Goal: Information Seeking & Learning: Learn about a topic

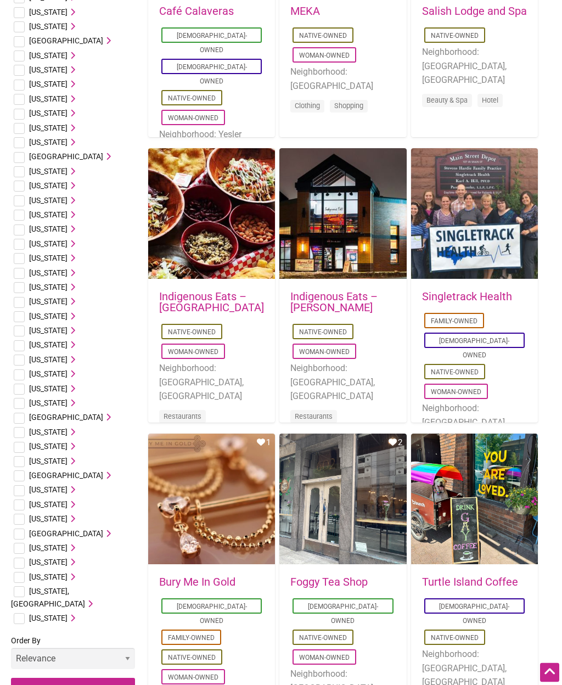
scroll to position [249, 0]
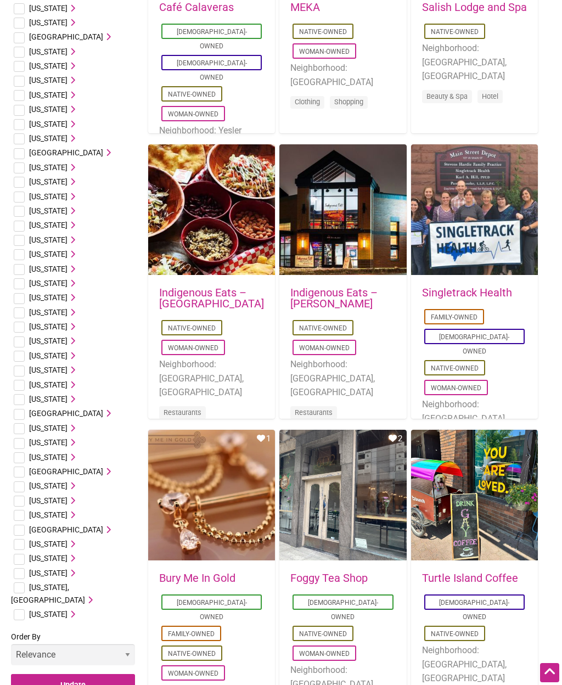
click at [43, 539] on span "[US_STATE]" at bounding box center [48, 543] width 38 height 9
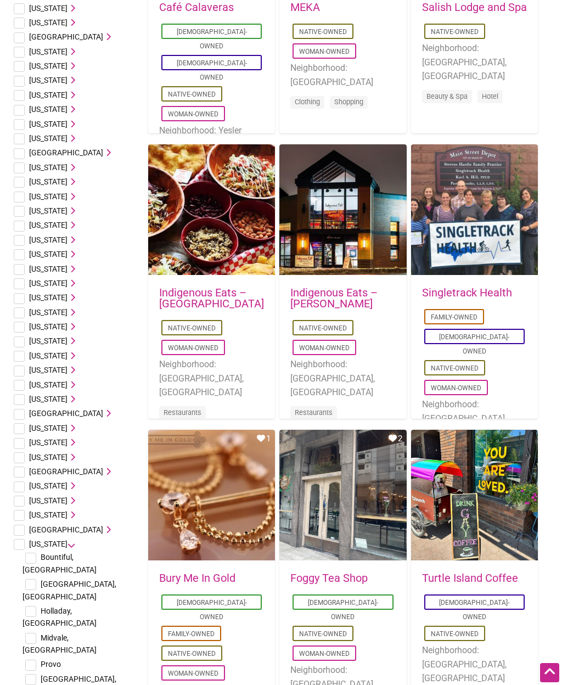
click at [34, 674] on input "checkbox" at bounding box center [30, 679] width 11 height 11
checkbox input "true"
click at [32, 659] on input "checkbox" at bounding box center [30, 664] width 11 height 11
checkbox input "true"
click at [36, 633] on input "checkbox" at bounding box center [30, 638] width 11 height 11
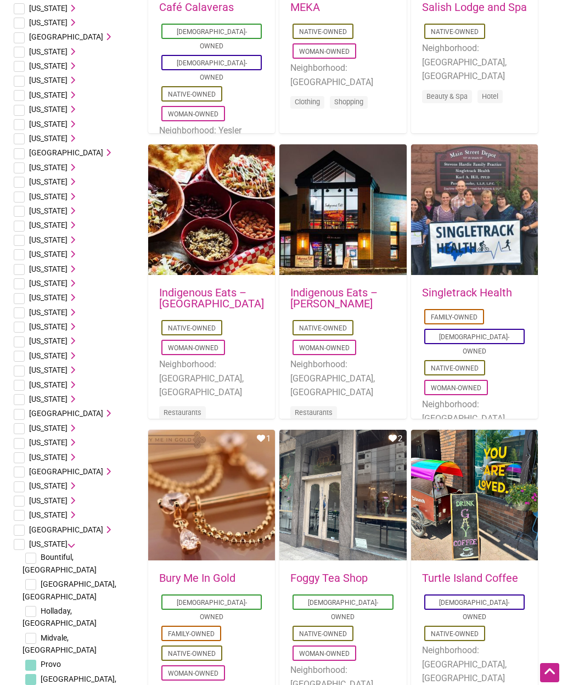
checkbox input "true"
click at [36, 552] on input "checkbox" at bounding box center [30, 557] width 11 height 11
checkbox input "true"
click at [35, 579] on input "checkbox" at bounding box center [30, 584] width 11 height 11
checkbox input "true"
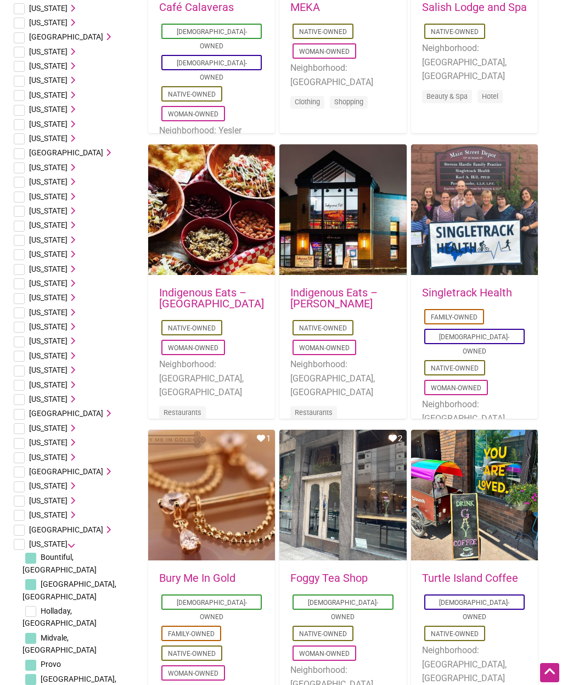
click at [42, 606] on span "Holladay, UT" at bounding box center [59, 616] width 74 height 21
click at [34, 606] on input "checkbox" at bounding box center [30, 611] width 11 height 11
checkbox input "true"
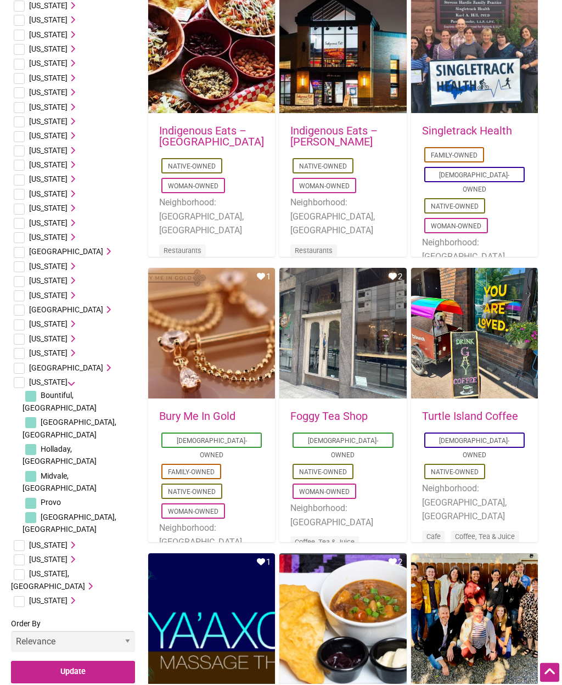
scroll to position [410, 0]
click at [94, 660] on input "Update" at bounding box center [73, 671] width 124 height 22
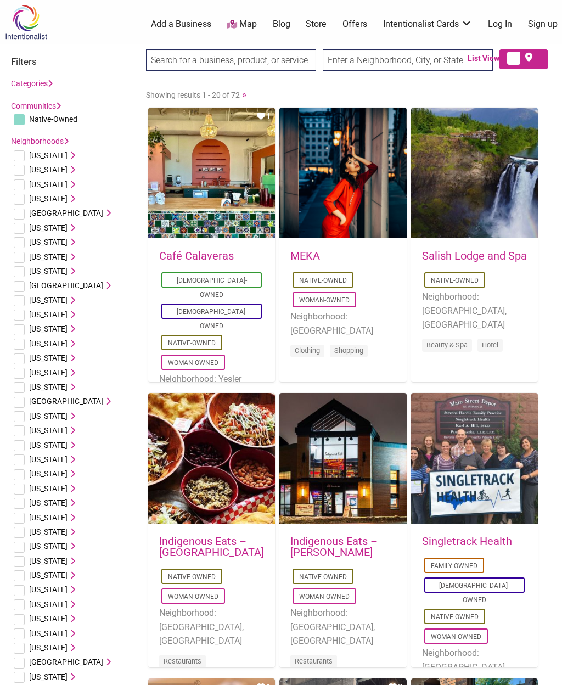
click at [213, 207] on div "Favorite Count 1" at bounding box center [211, 174] width 127 height 132
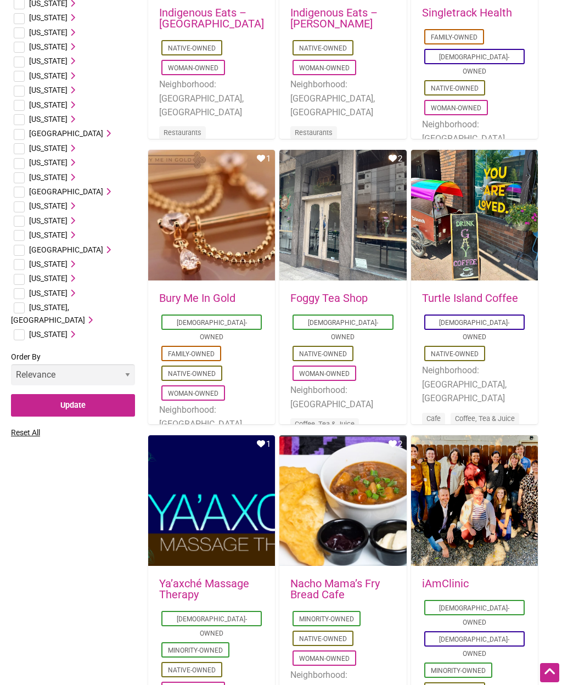
scroll to position [558, 0]
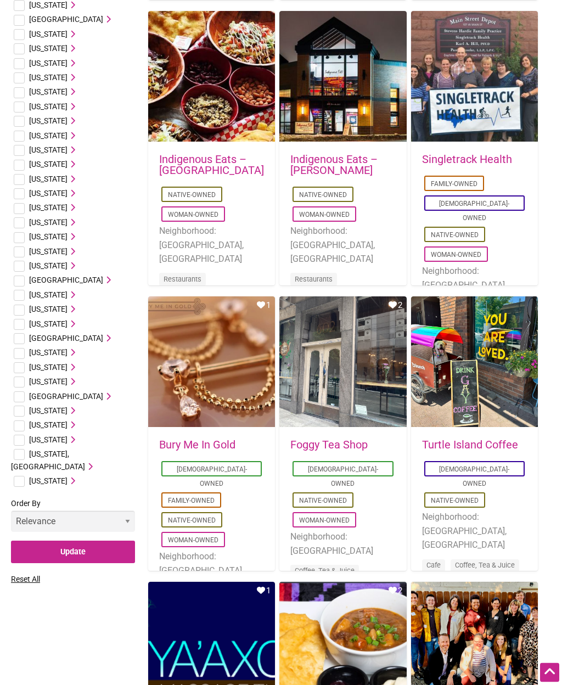
click at [21, 406] on input "checkbox" at bounding box center [19, 411] width 11 height 11
checkbox input "true"
click at [55, 540] on input "Update" at bounding box center [73, 551] width 124 height 22
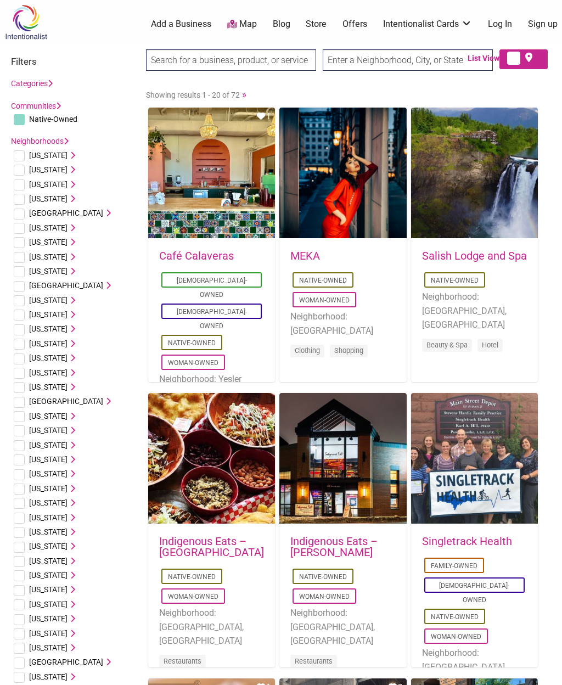
click at [316, 256] on link "MEKA" at bounding box center [305, 255] width 30 height 13
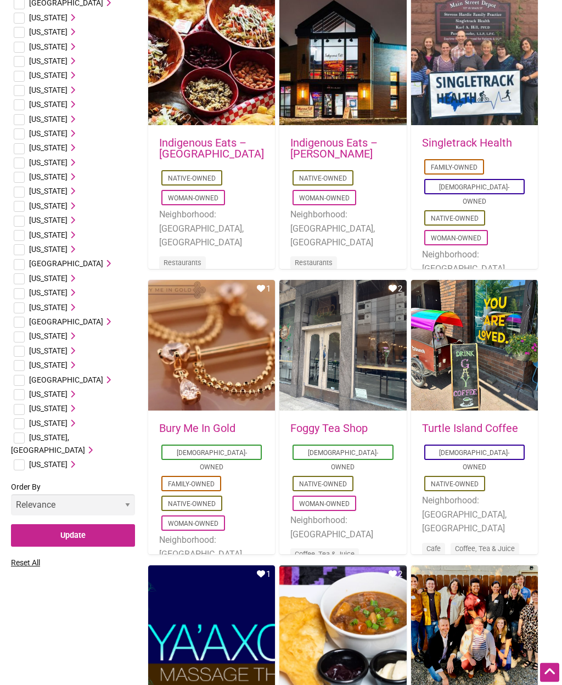
scroll to position [398, 0]
click at [307, 427] on link "Foggy Tea Shop" at bounding box center [328, 427] width 77 height 13
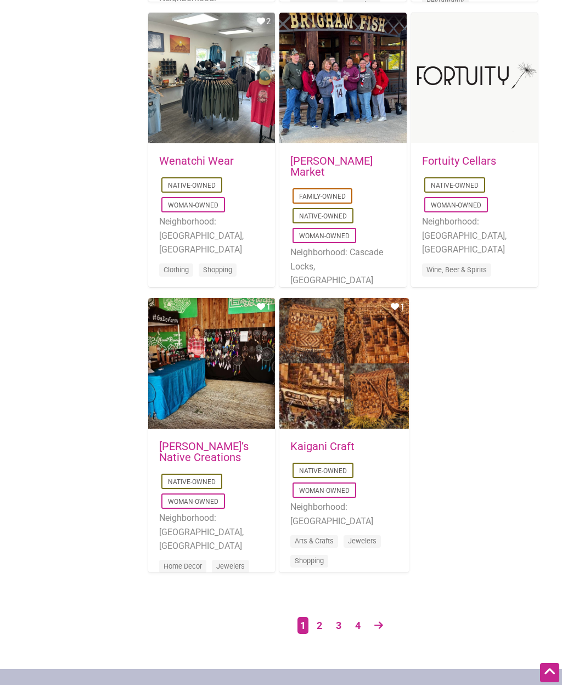
scroll to position [1521, 0]
click at [383, 625] on link at bounding box center [379, 626] width 20 height 19
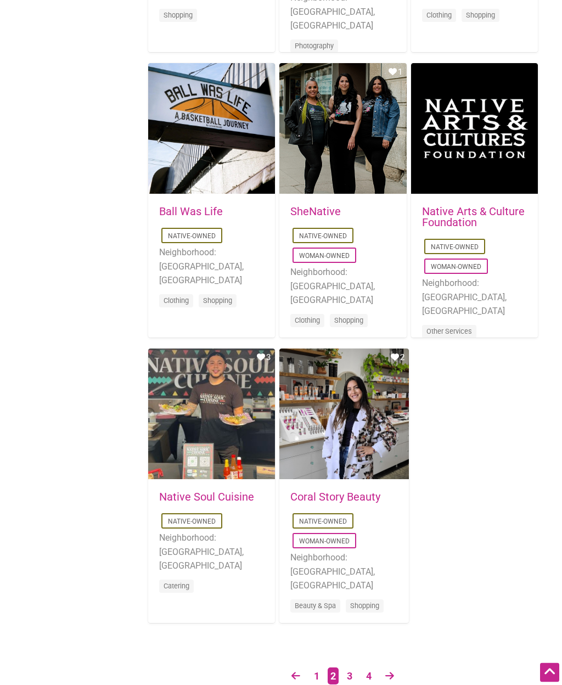
scroll to position [1471, 0]
click at [392, 684] on link at bounding box center [390, 676] width 20 height 19
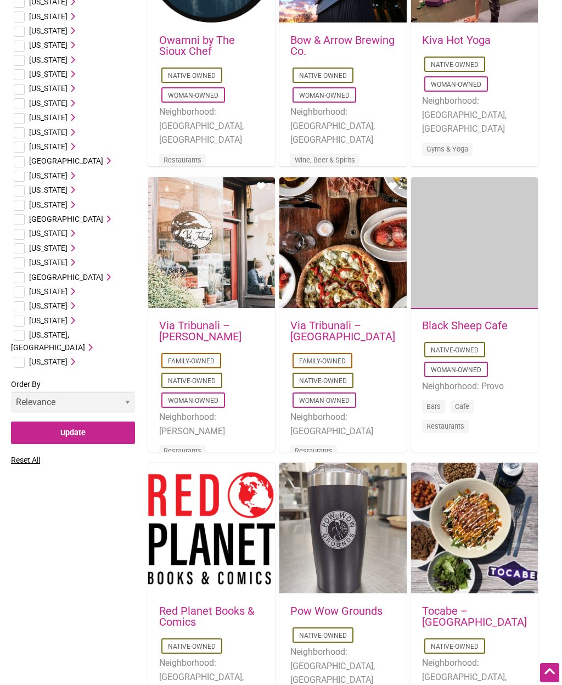
scroll to position [500, 0]
click at [499, 323] on link "Black Sheep Cafe" at bounding box center [465, 325] width 86 height 13
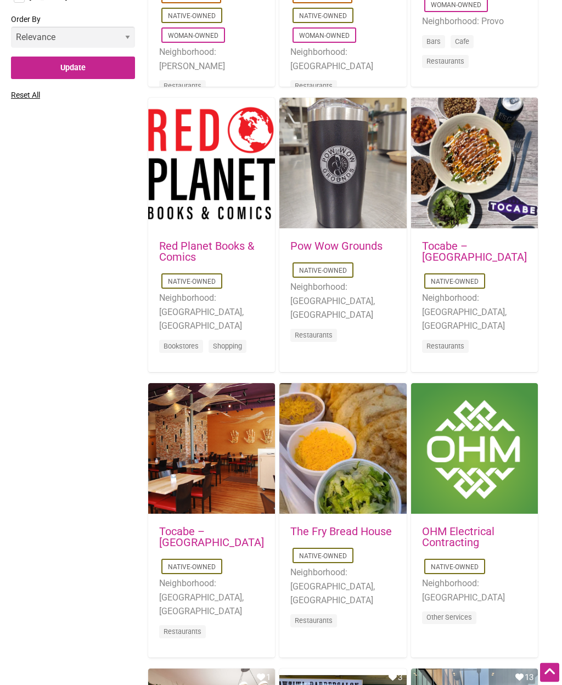
scroll to position [866, 0]
click at [374, 498] on div "Favorite Count 0" at bounding box center [342, 449] width 127 height 132
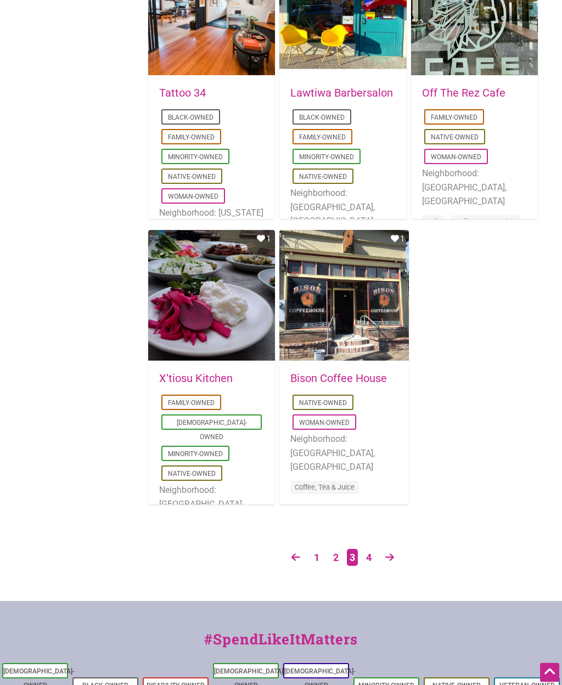
scroll to position [1593, 0]
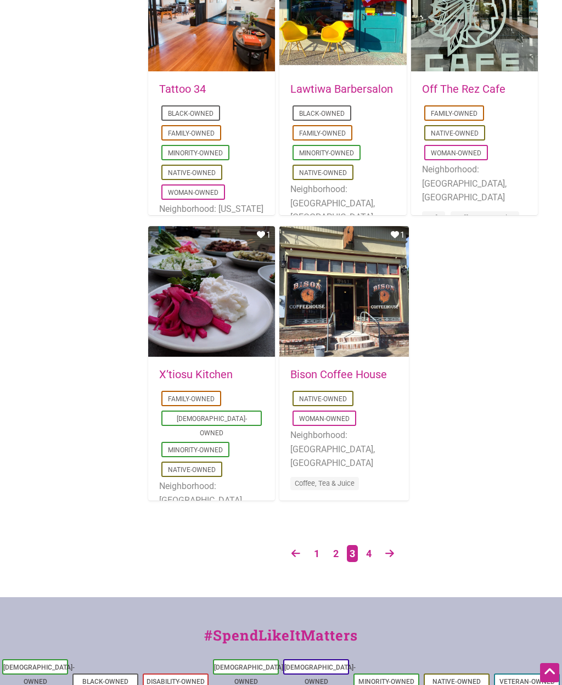
click at [397, 553] on link at bounding box center [390, 553] width 20 height 19
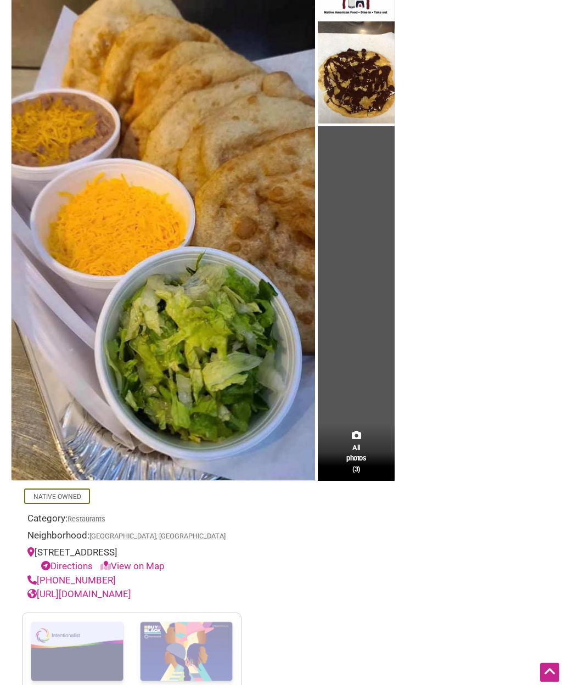
scroll to position [149, 0]
click at [126, 589] on link "[URL][DOMAIN_NAME]" at bounding box center [79, 593] width 104 height 11
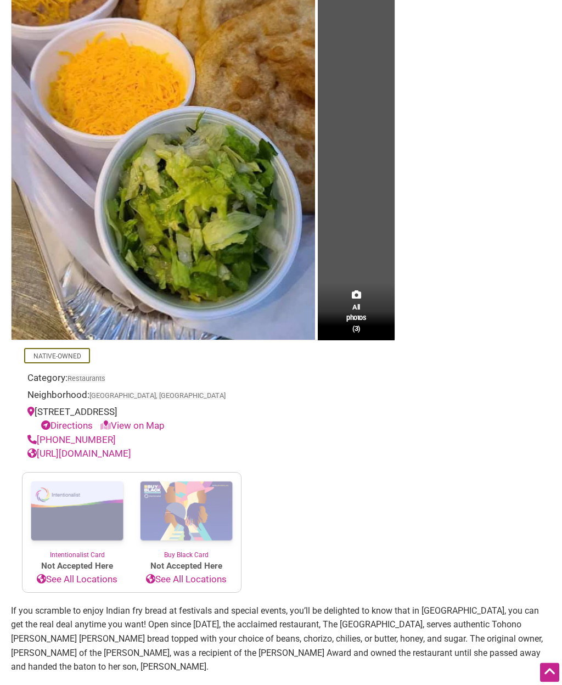
scroll to position [290, 0]
click at [91, 453] on link "[URL][DOMAIN_NAME]" at bounding box center [79, 453] width 104 height 11
